Goal: Transaction & Acquisition: Purchase product/service

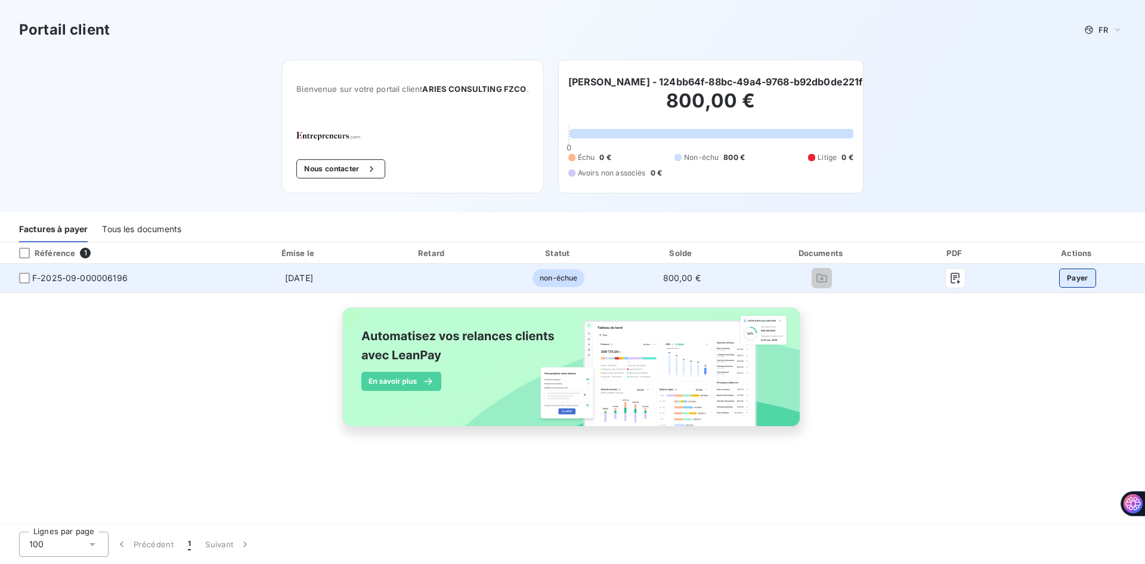
click at [1076, 278] on button "Payer" at bounding box center [1078, 277] width 37 height 19
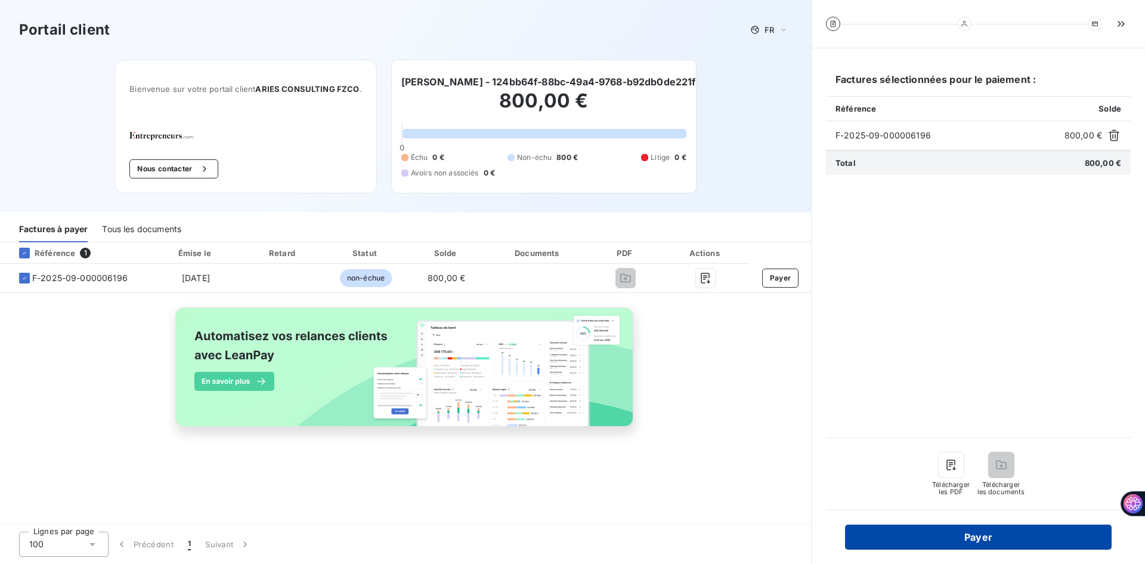
click at [984, 534] on button "Payer" at bounding box center [978, 536] width 267 height 25
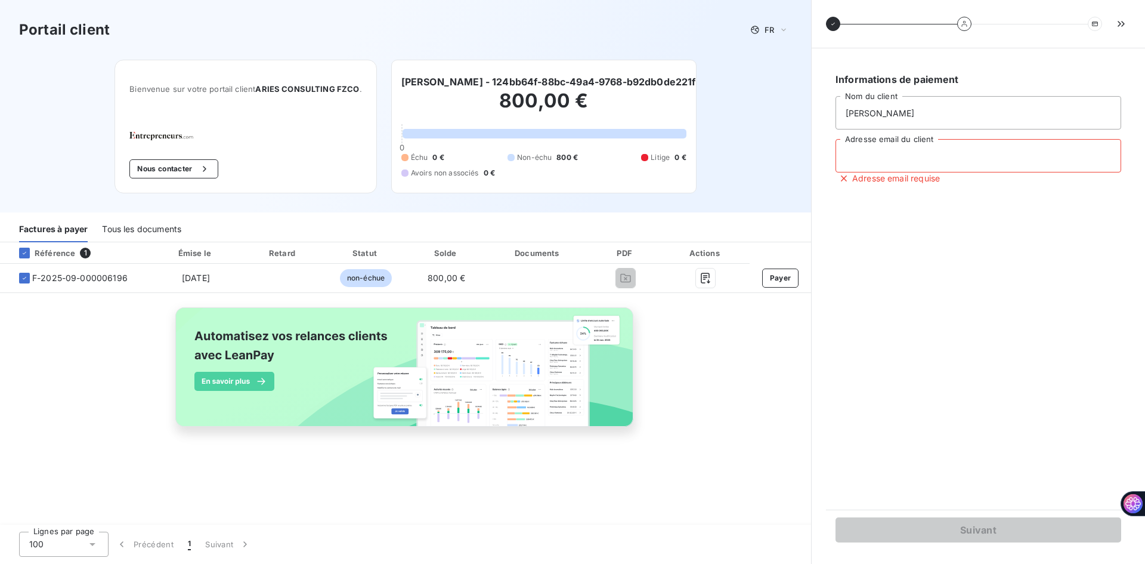
click at [901, 157] on input "Adresse email du client" at bounding box center [979, 155] width 286 height 33
type input "[EMAIL_ADDRESS][DOMAIN_NAME]"
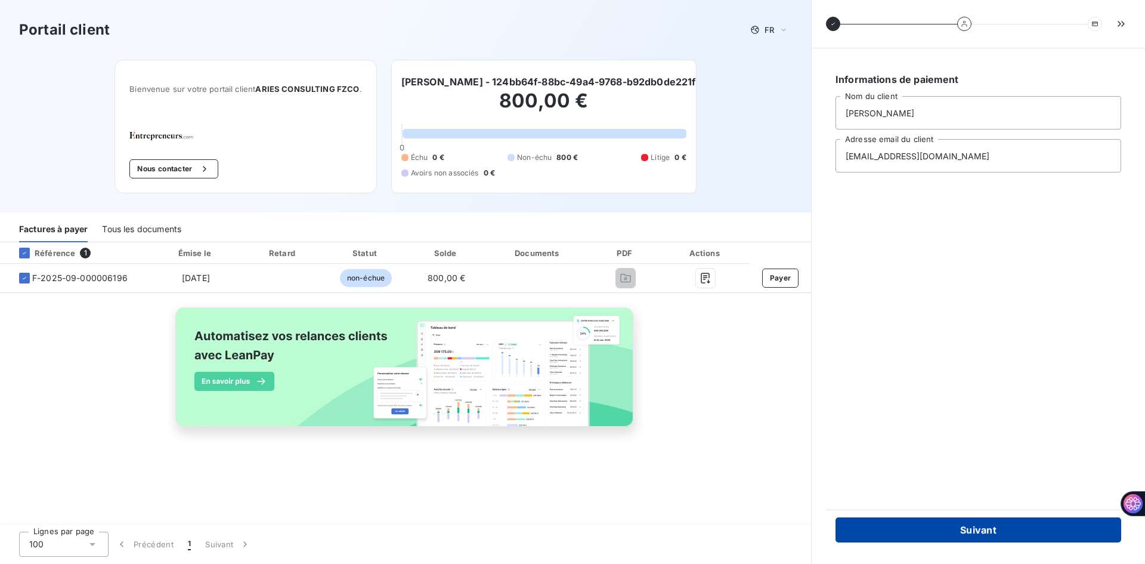
click at [1013, 521] on button "Suivant" at bounding box center [979, 529] width 286 height 25
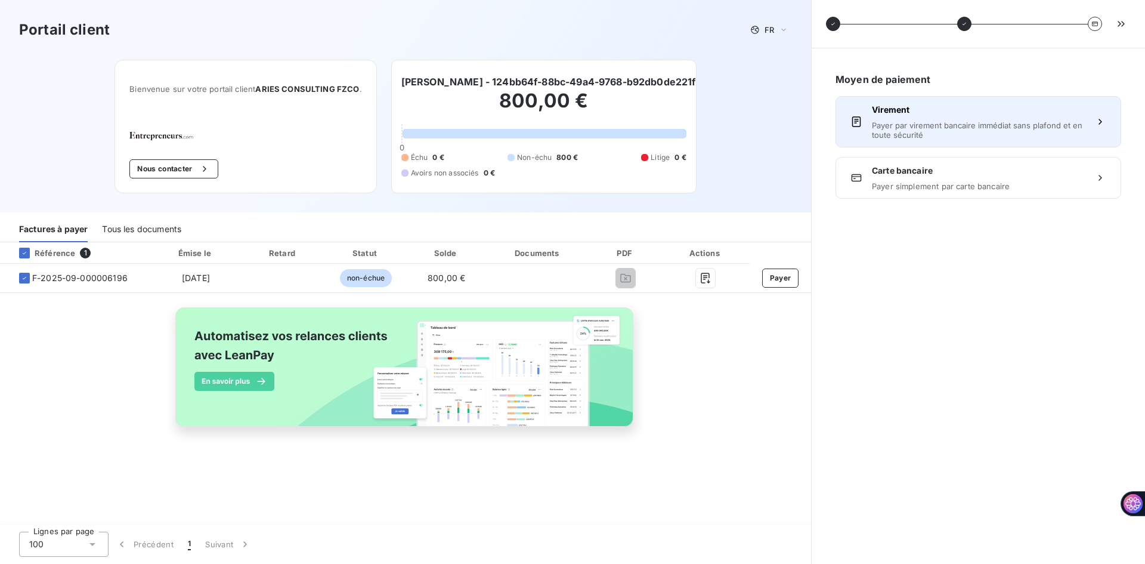
click at [1027, 131] on span "Payer par virement bancaire immédiat sans plafond et en toute sécurité" at bounding box center [978, 130] width 213 height 19
